Goal: Information Seeking & Learning: Learn about a topic

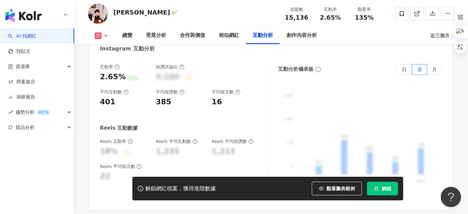
scroll to position [1364, 0]
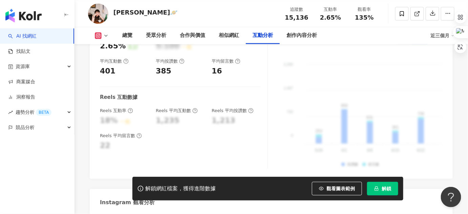
click at [391, 193] on button "解鎖" at bounding box center [382, 189] width 31 height 14
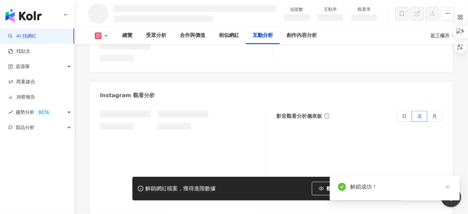
scroll to position [1328, 0]
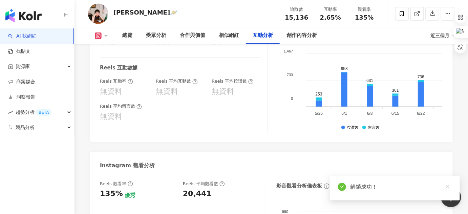
scroll to position [1691, 0]
